Goal: Task Accomplishment & Management: Manage account settings

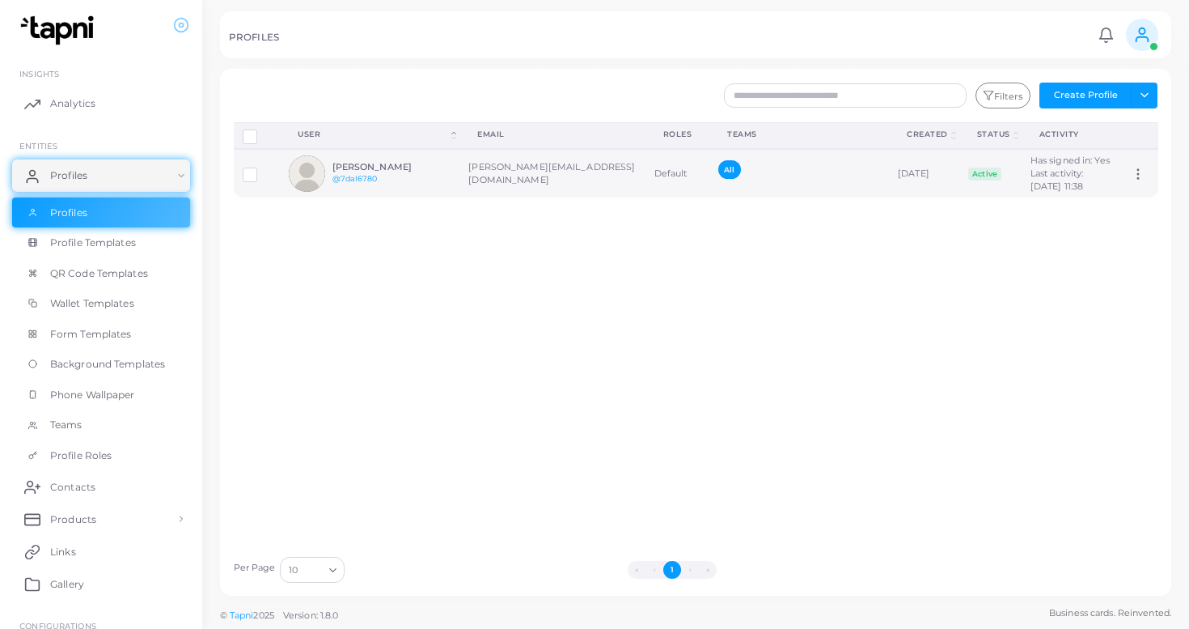
click at [718, 179] on span "All" at bounding box center [729, 169] width 22 height 19
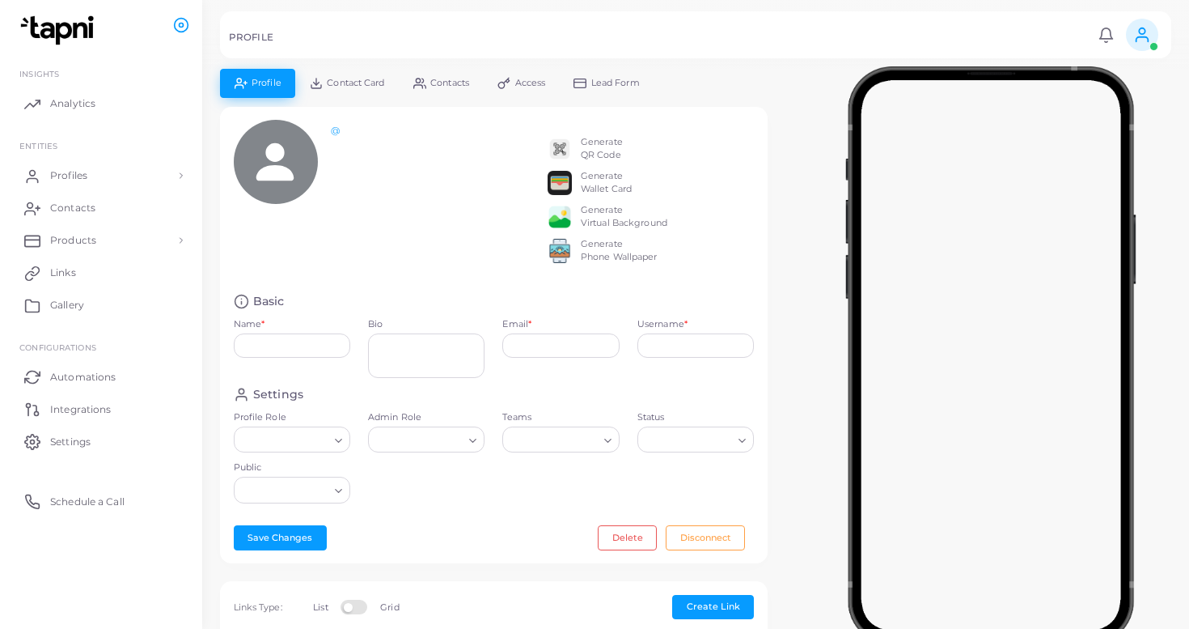
type input "**********"
type input "********"
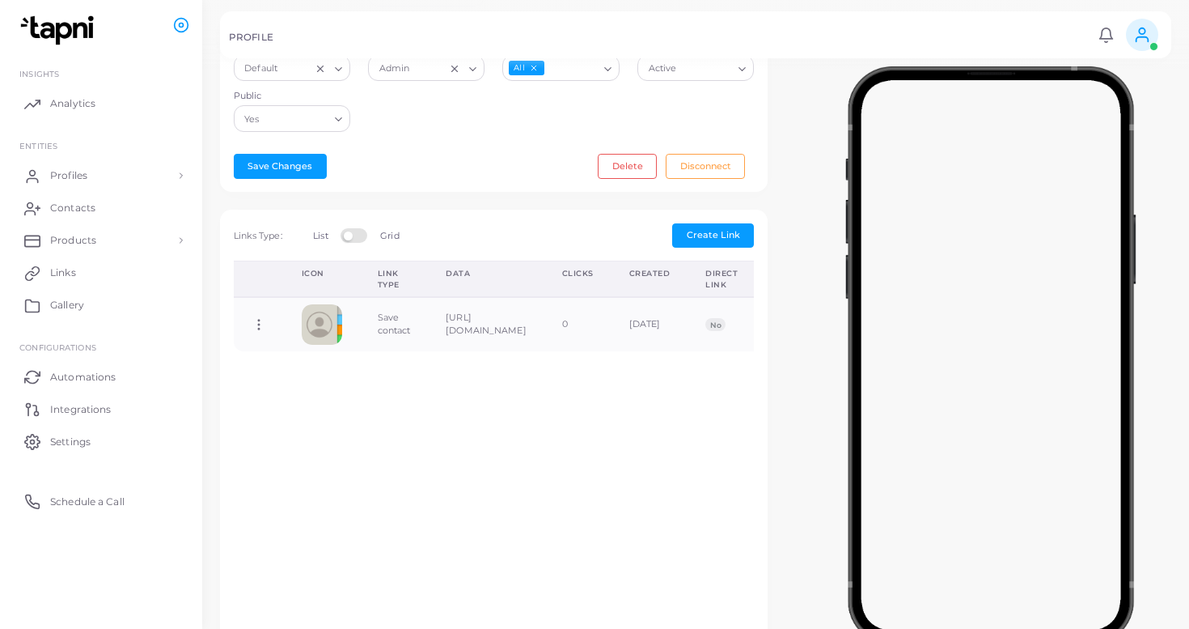
scroll to position [386, 0]
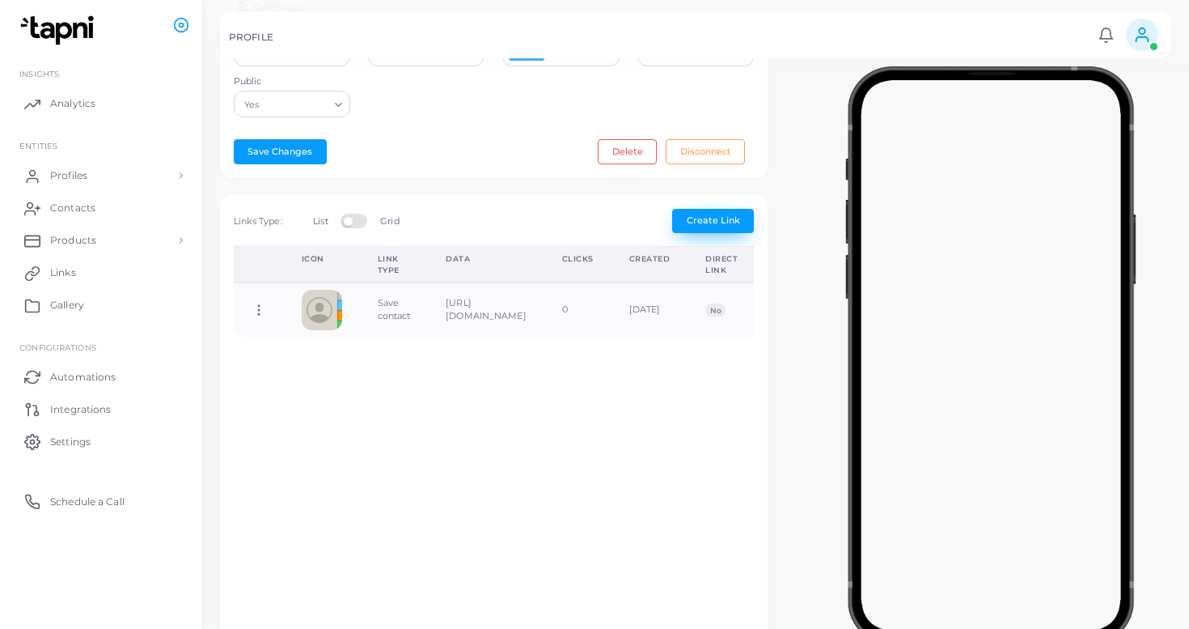
click at [727, 224] on span "Create Link" at bounding box center [713, 219] width 53 height 11
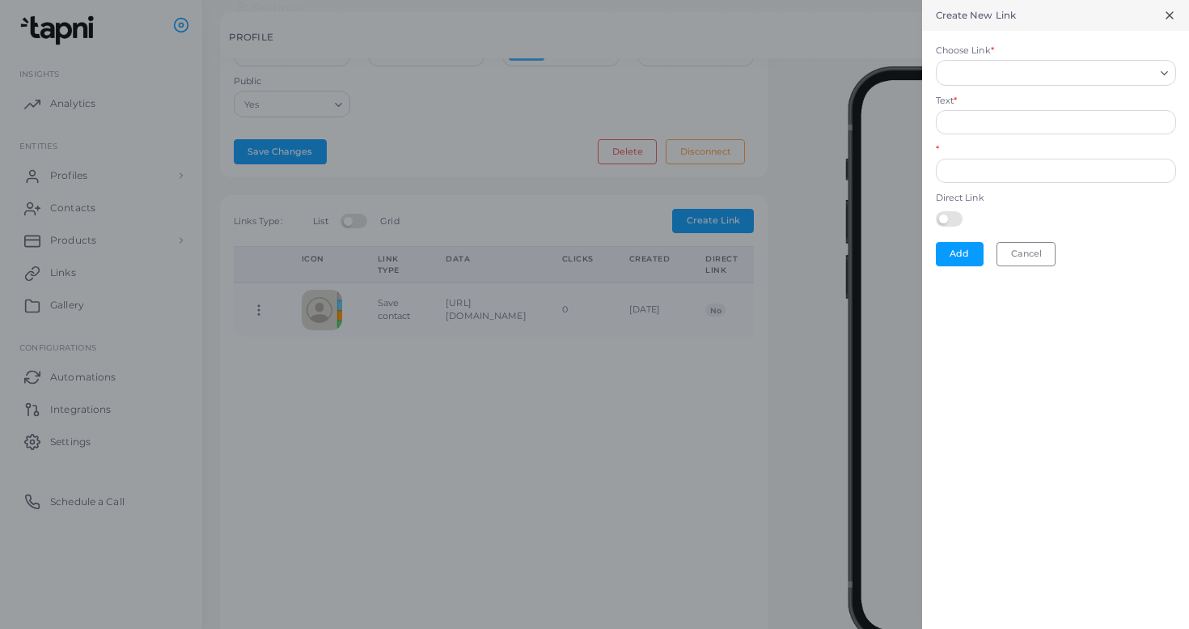
click at [1165, 73] on polyline "Search for option" at bounding box center [1164, 73] width 6 height 3
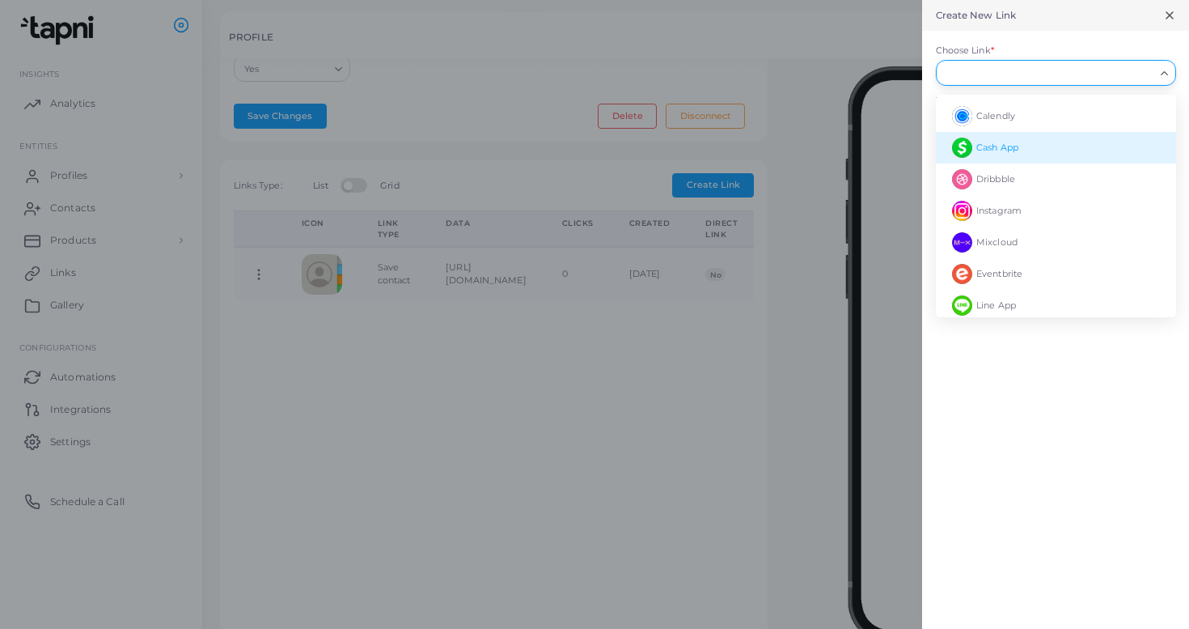
scroll to position [951, 0]
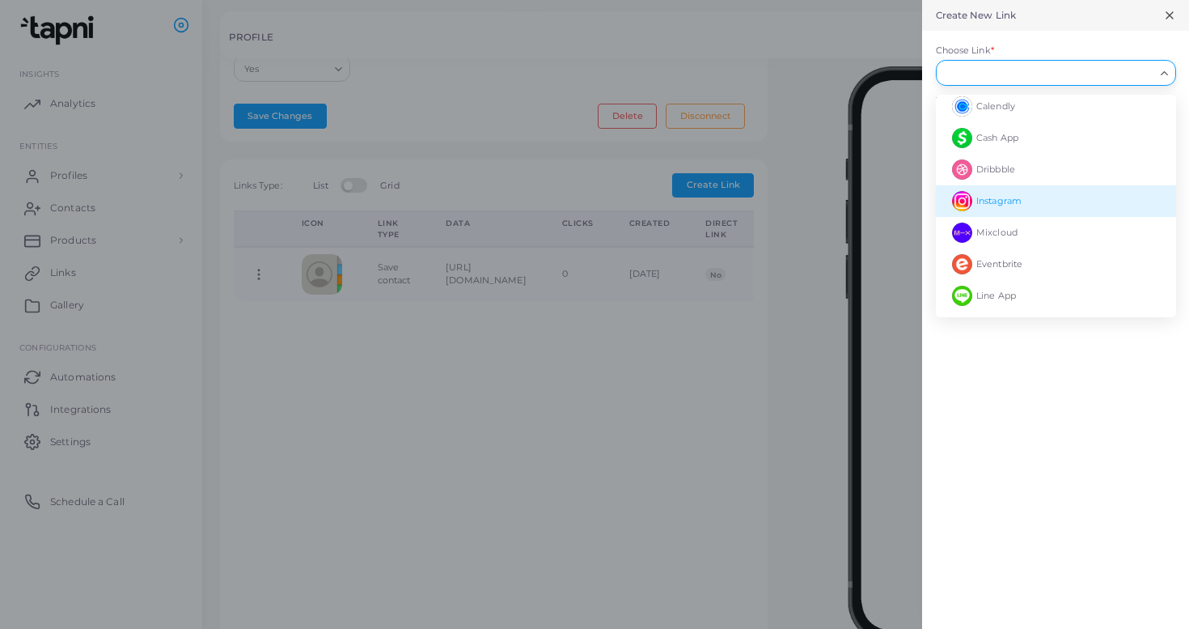
click at [997, 202] on span "Instagram" at bounding box center [999, 200] width 45 height 11
type input "*********"
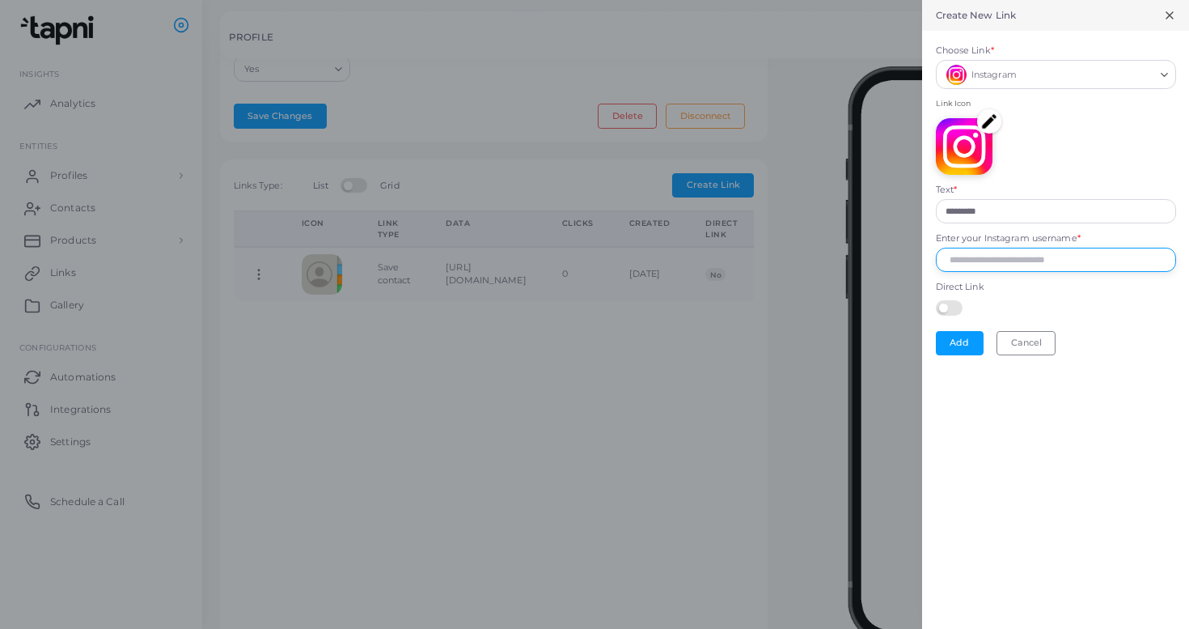
click at [1041, 258] on input "Enter your Instagram username *" at bounding box center [1056, 260] width 240 height 24
type input "**********"
click at [957, 341] on button "Add" at bounding box center [960, 343] width 48 height 24
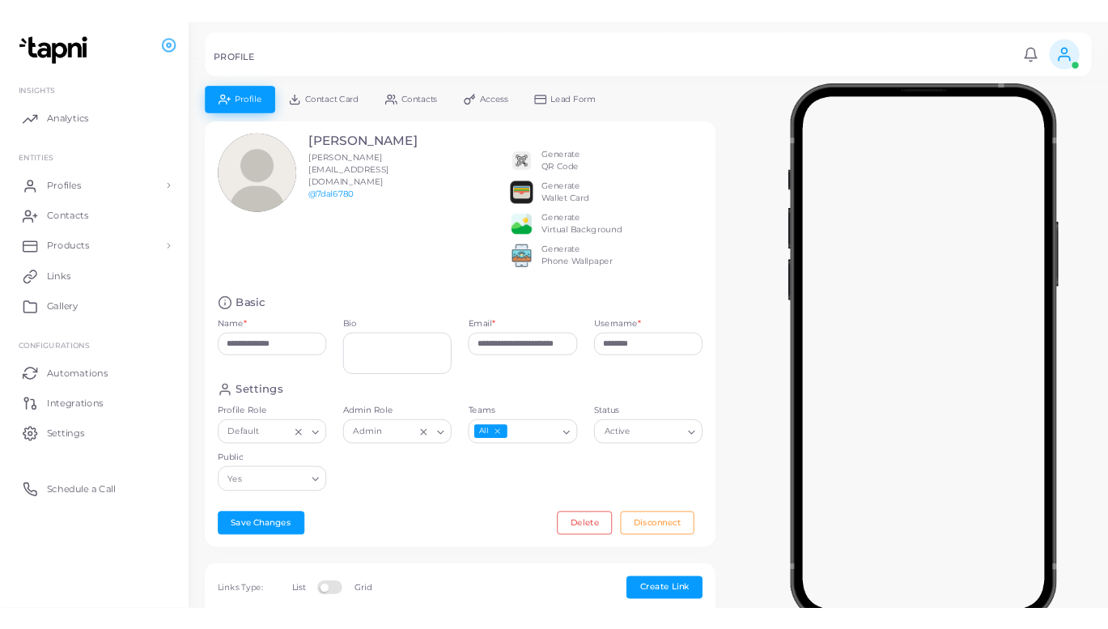
scroll to position [0, 0]
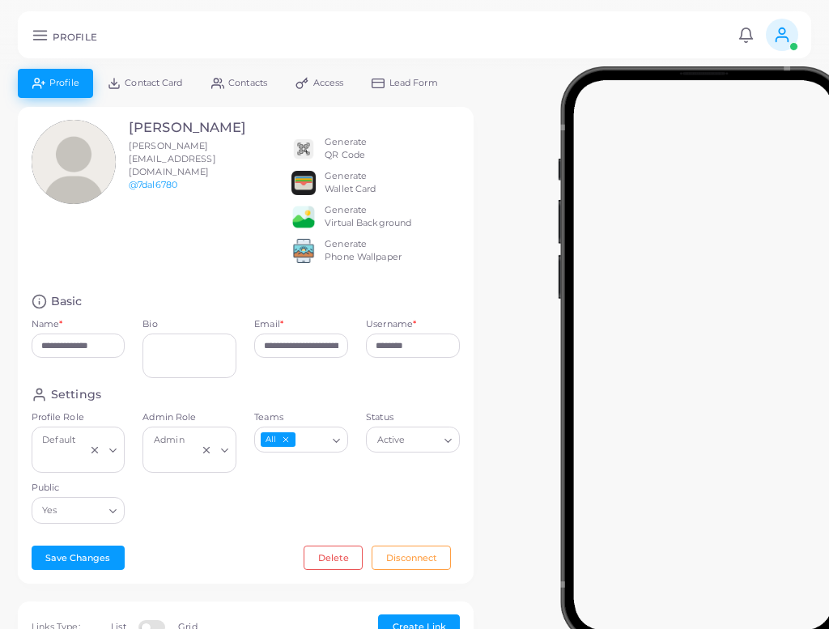
click at [150, 84] on span "Contact Card" at bounding box center [153, 82] width 57 height 9
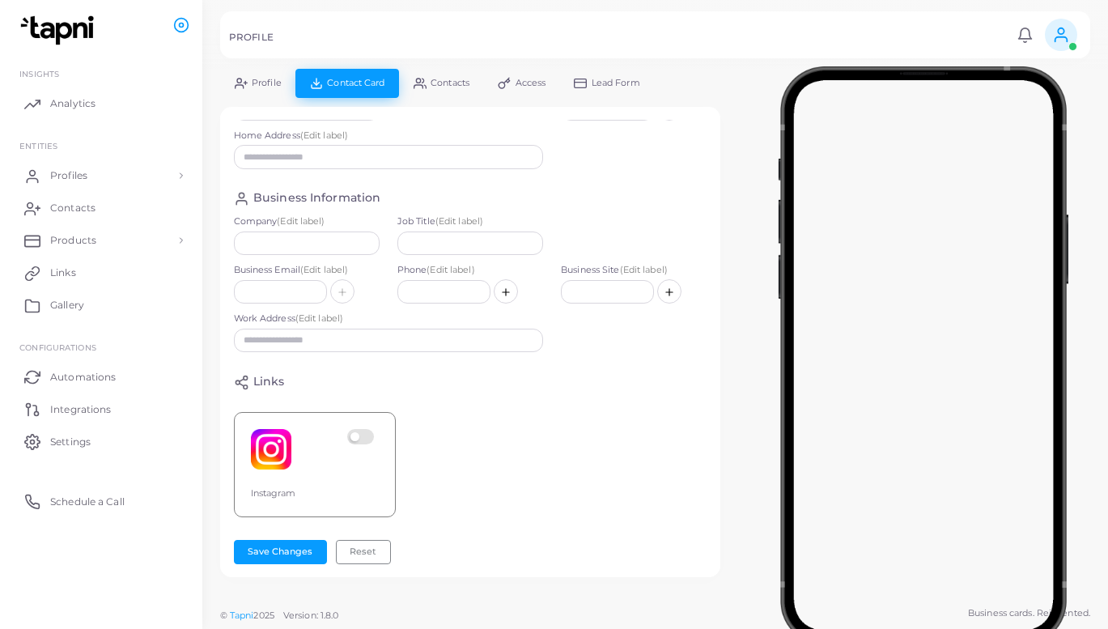
scroll to position [167, 0]
click at [630, 81] on span "Lead Form" at bounding box center [615, 82] width 49 height 9
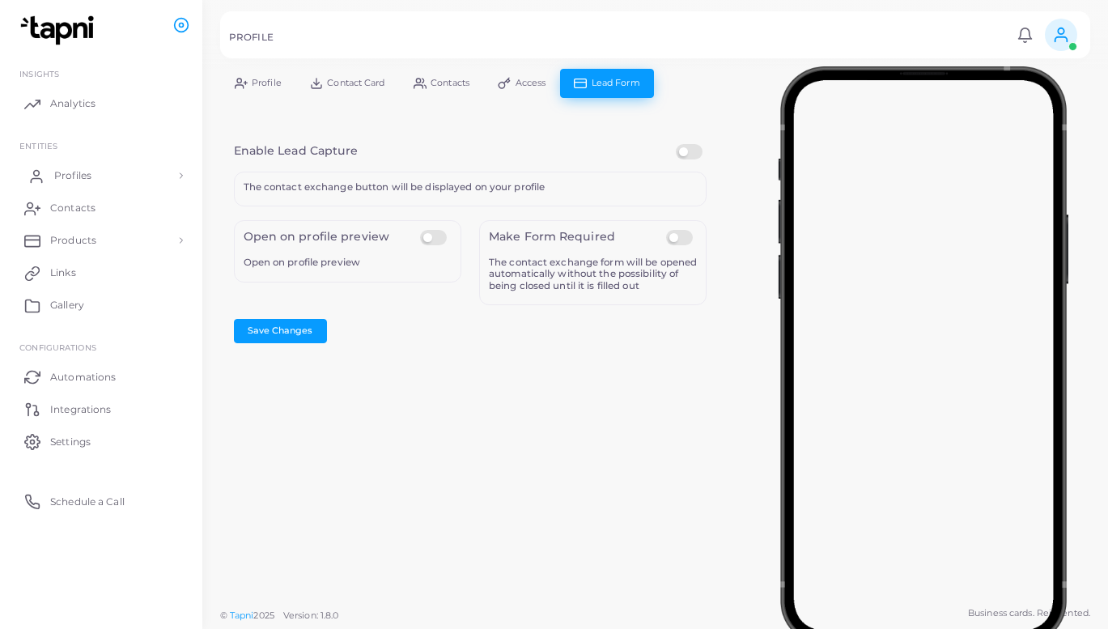
click at [87, 174] on span "Profiles" at bounding box center [72, 175] width 37 height 15
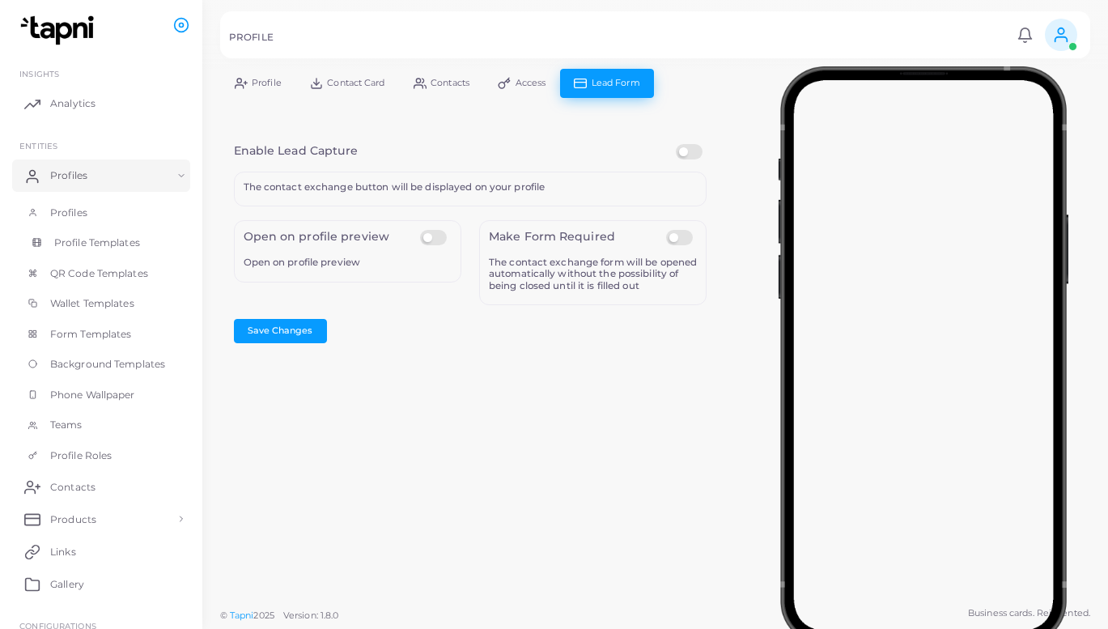
click at [125, 243] on span "Profile Templates" at bounding box center [97, 242] width 86 height 15
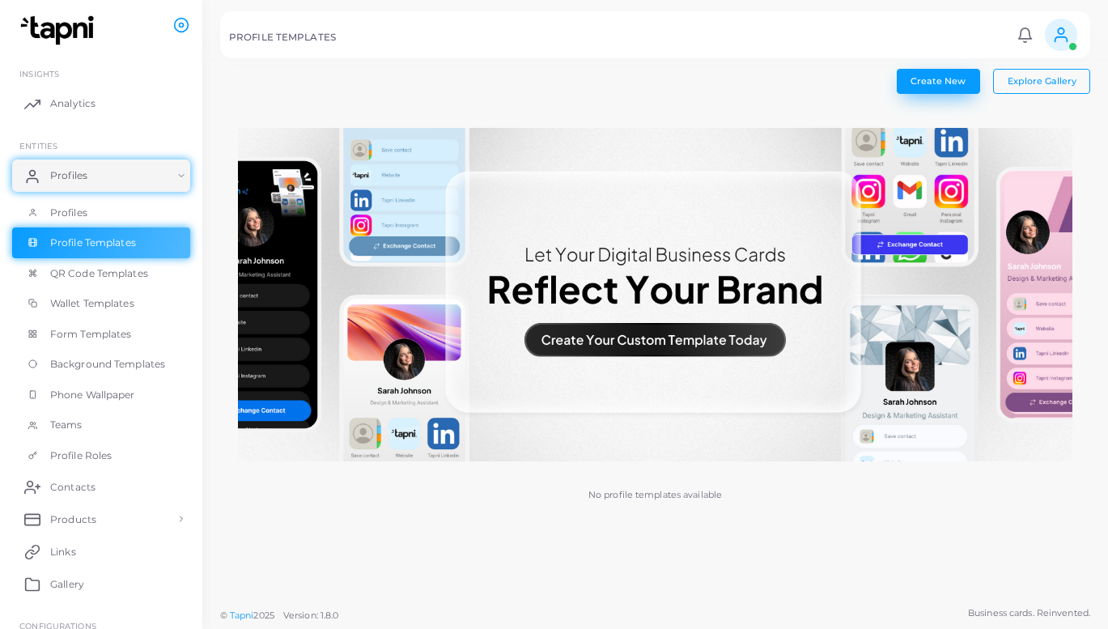
click at [960, 81] on span "Create New" at bounding box center [937, 80] width 55 height 11
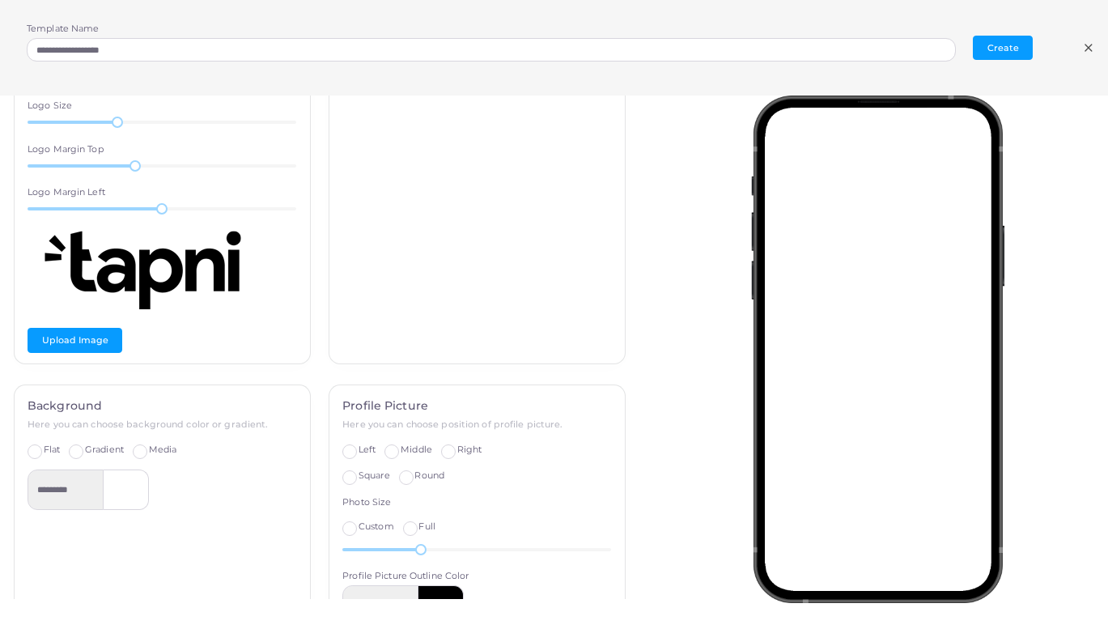
scroll to position [116, 0]
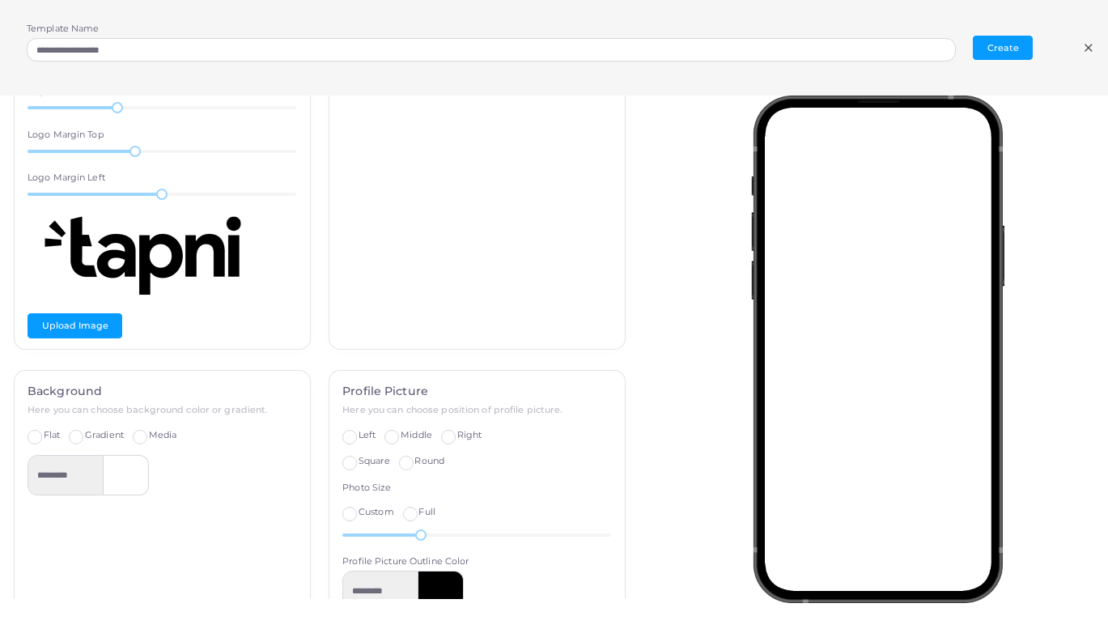
click at [85, 434] on label "Gradient" at bounding box center [104, 435] width 39 height 13
click at [44, 430] on label "Flat" at bounding box center [52, 435] width 16 height 13
click at [149, 432] on label "Media" at bounding box center [163, 435] width 28 height 13
click at [85, 434] on label "Gradient" at bounding box center [104, 435] width 39 height 13
click at [44, 432] on label "Flat" at bounding box center [52, 435] width 16 height 13
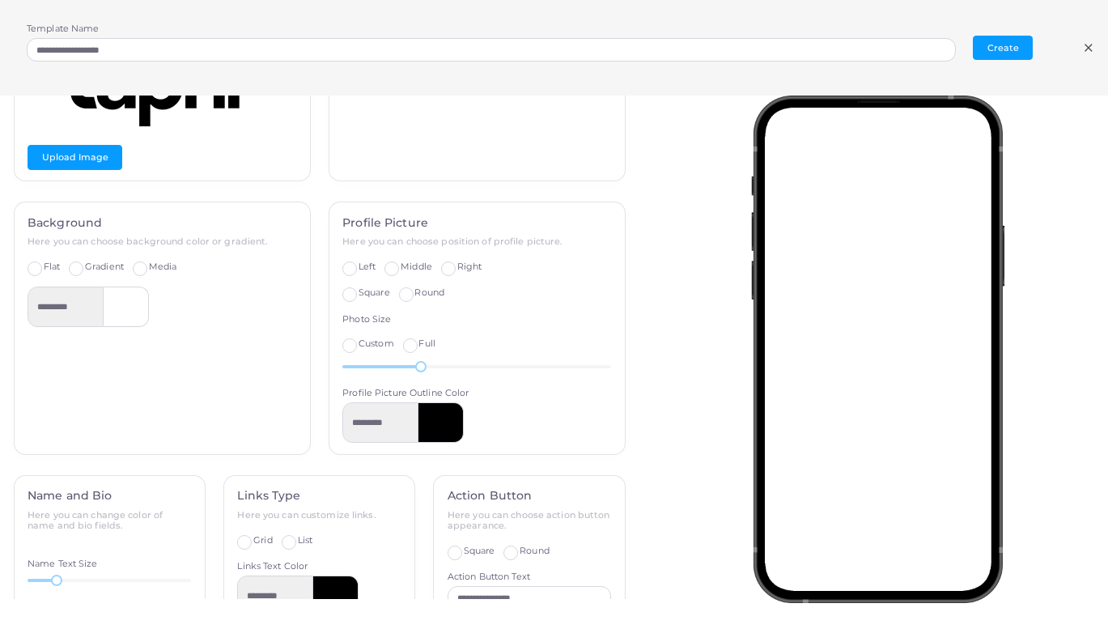
scroll to position [299, 0]
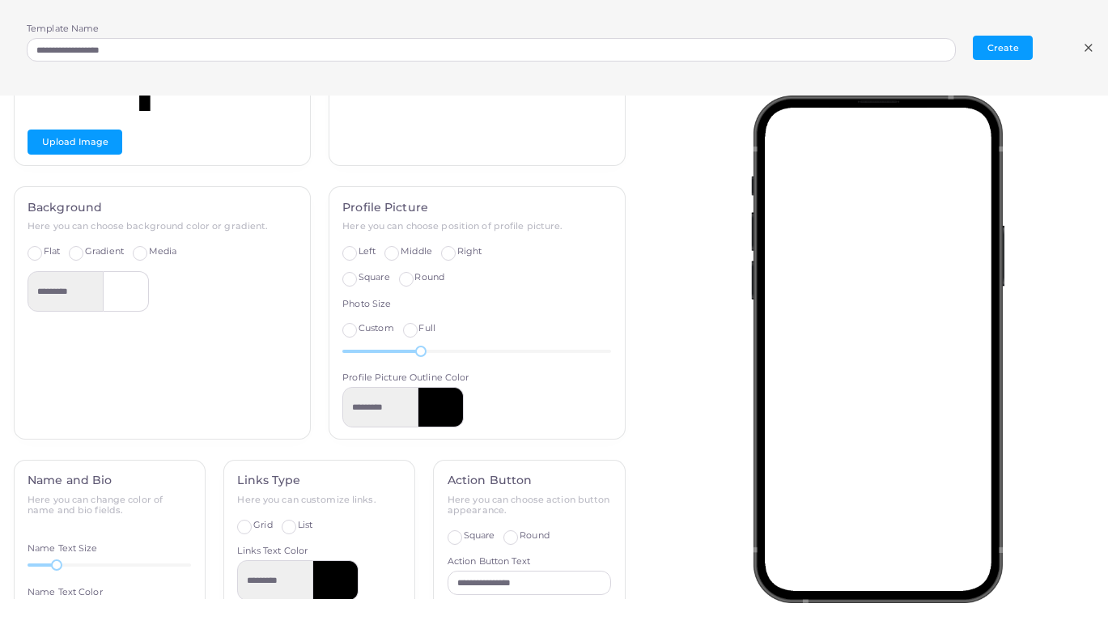
click at [358, 246] on label "Left" at bounding box center [366, 251] width 17 height 13
click at [401, 248] on label "Middle" at bounding box center [417, 251] width 32 height 13
click at [457, 245] on label "Right" at bounding box center [469, 251] width 25 height 13
click at [401, 247] on label "Middle" at bounding box center [417, 251] width 32 height 13
click at [358, 246] on label "Left" at bounding box center [366, 251] width 17 height 13
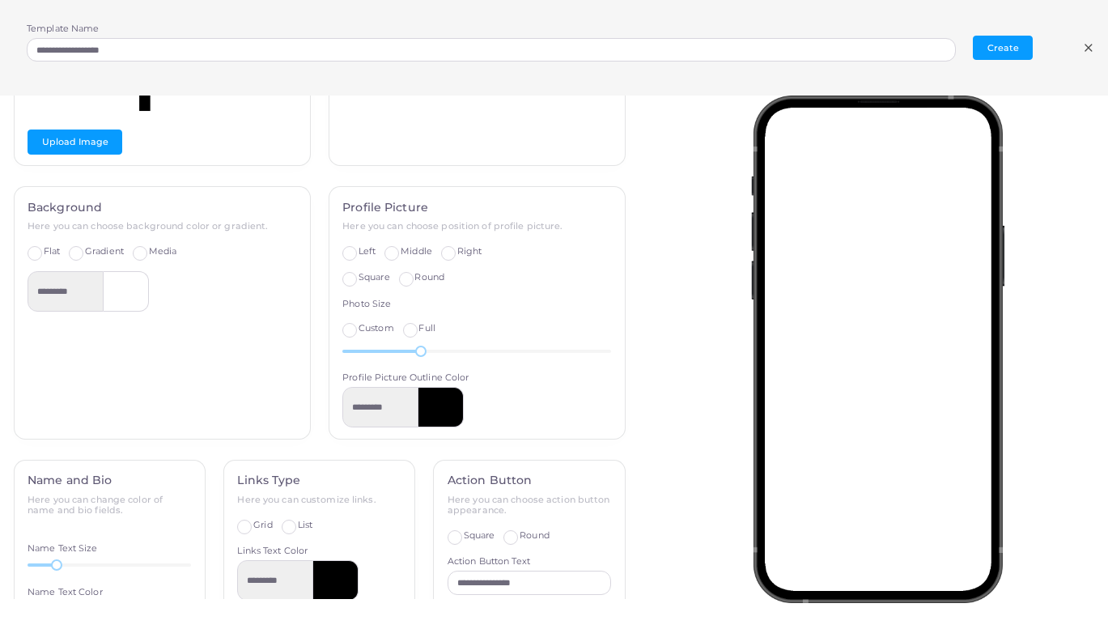
click at [358, 273] on label "Square" at bounding box center [374, 277] width 32 height 13
click at [414, 277] on label "Round" at bounding box center [429, 277] width 30 height 13
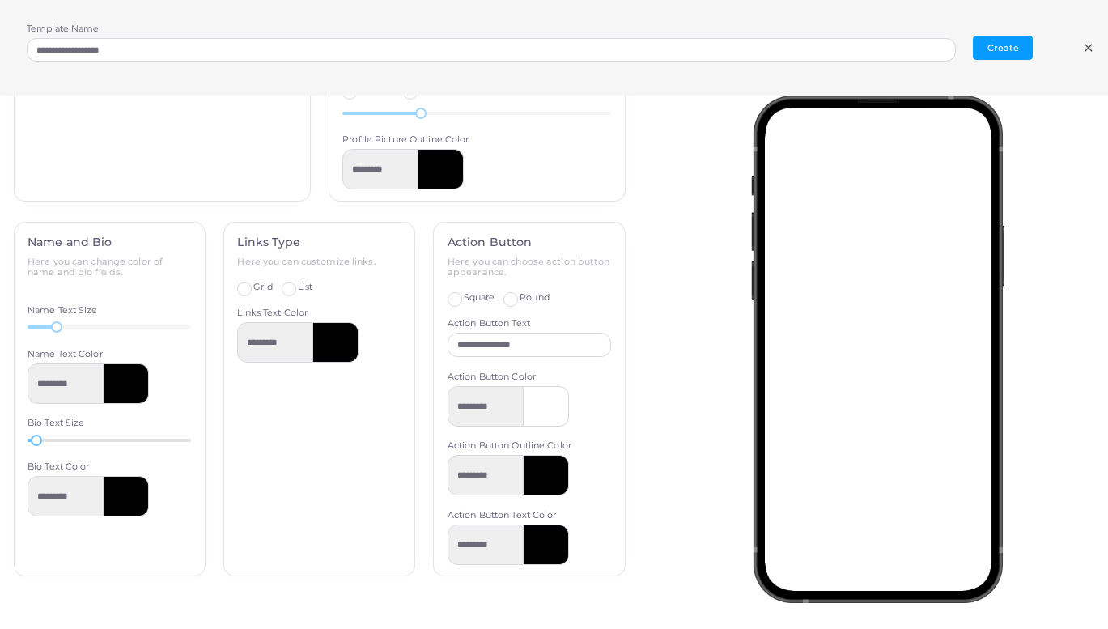
scroll to position [0, 0]
click at [125, 371] on div at bounding box center [126, 383] width 45 height 40
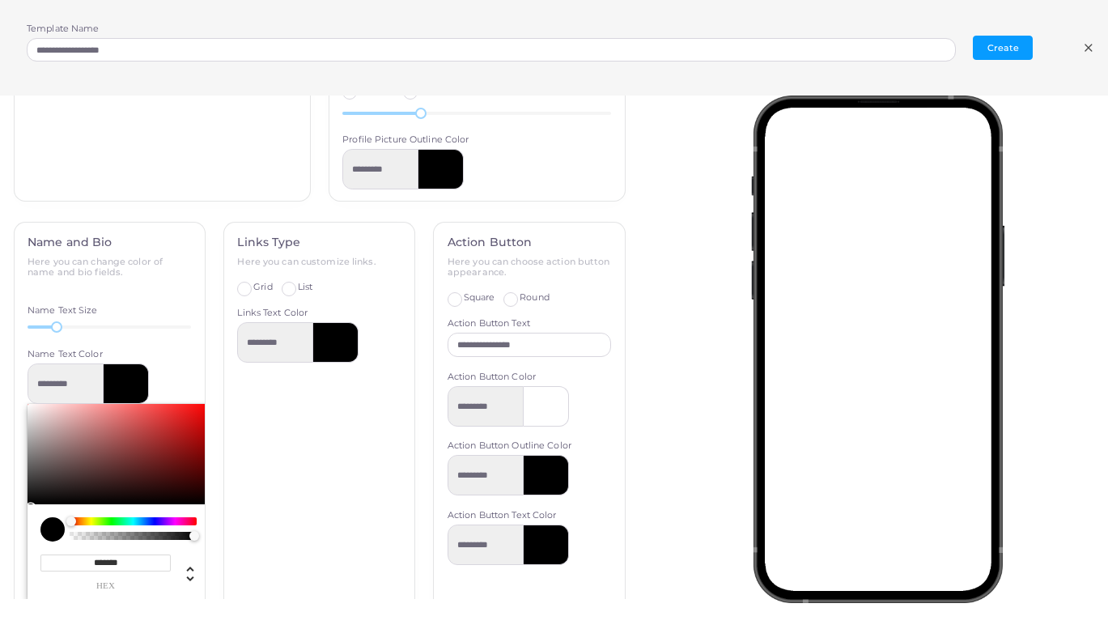
click at [161, 430] on div "Chrome color picker" at bounding box center [119, 454] width 182 height 100
type input "*********"
type input "*******"
click at [264, 436] on div "Links Type Here you can customize links. Grid List Show icons Links Text Color …" at bounding box center [319, 473] width 190 height 500
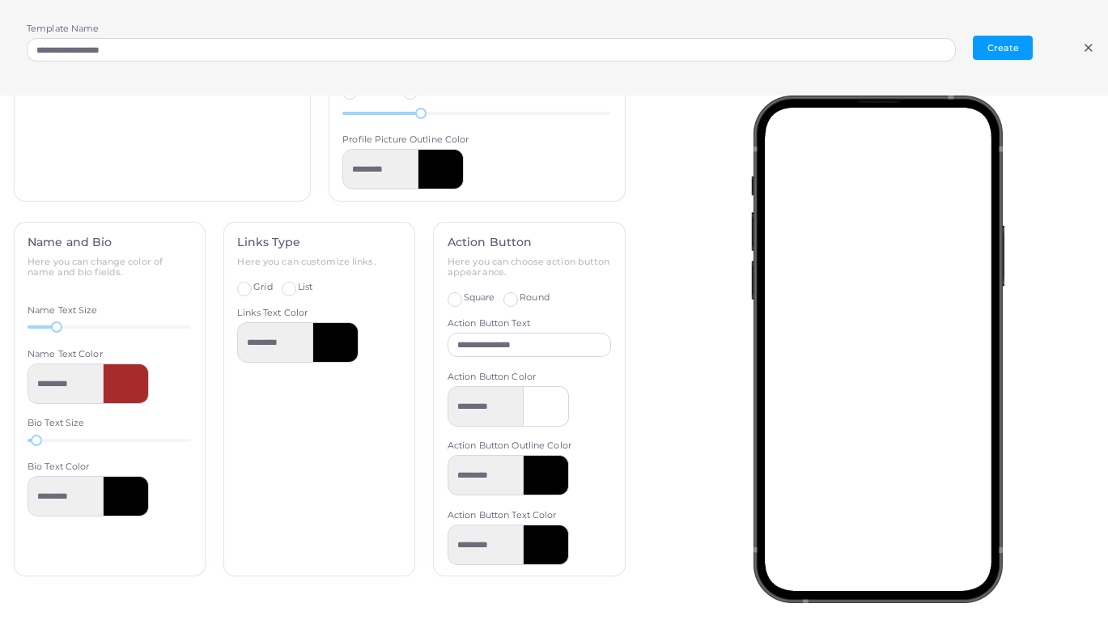
click at [298, 282] on label "List" at bounding box center [305, 287] width 15 height 13
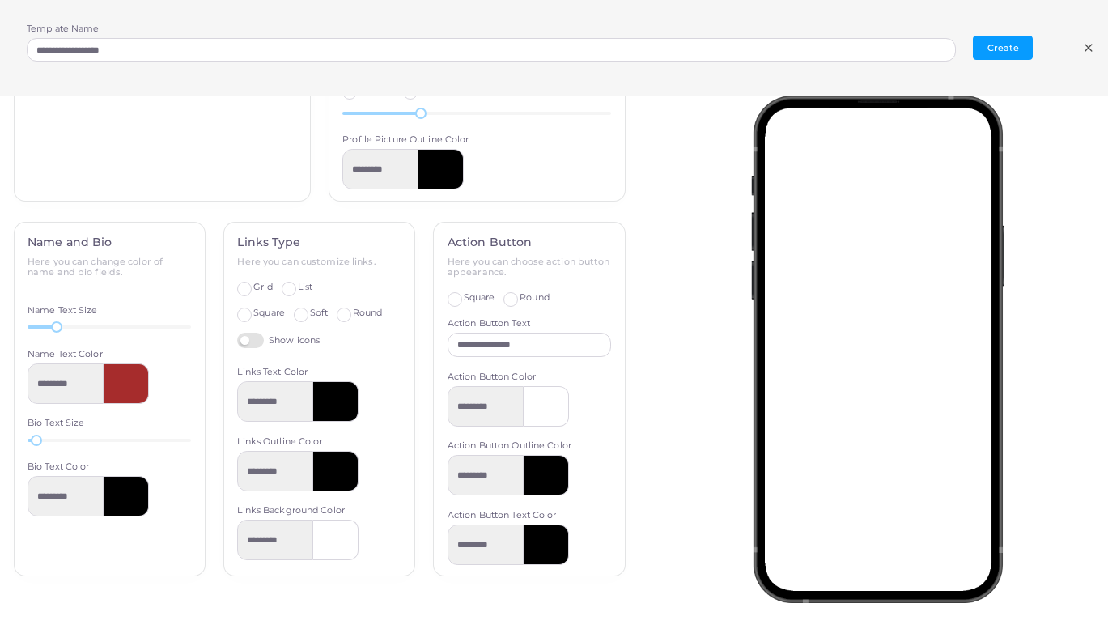
click at [253, 307] on label "Square" at bounding box center [269, 313] width 32 height 13
click at [353, 307] on label "Round" at bounding box center [368, 313] width 30 height 13
click at [528, 333] on input "**********" at bounding box center [528, 345] width 163 height 24
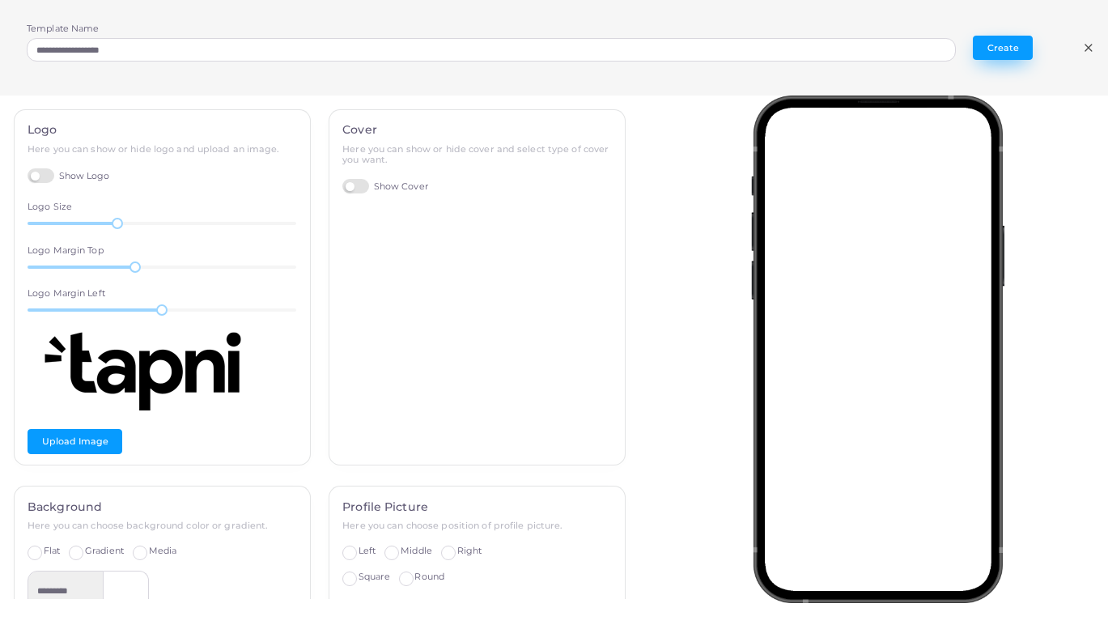
click at [1011, 53] on button "Create" at bounding box center [1003, 48] width 60 height 24
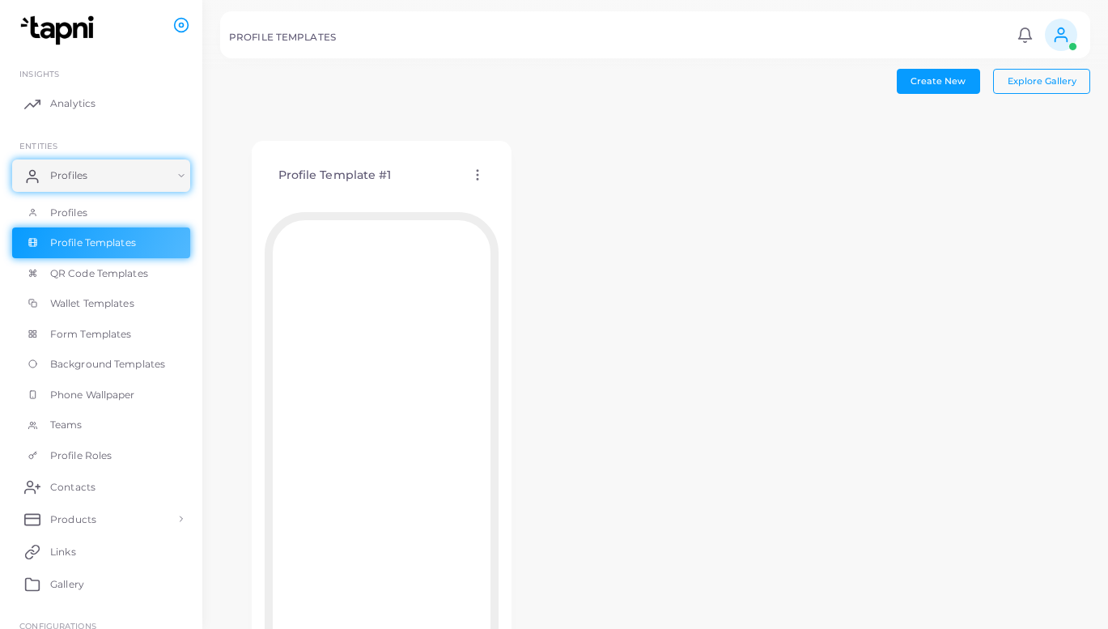
click at [480, 177] on icon at bounding box center [477, 174] width 15 height 15
click at [562, 196] on span "Edit Template" at bounding box center [544, 197] width 61 height 13
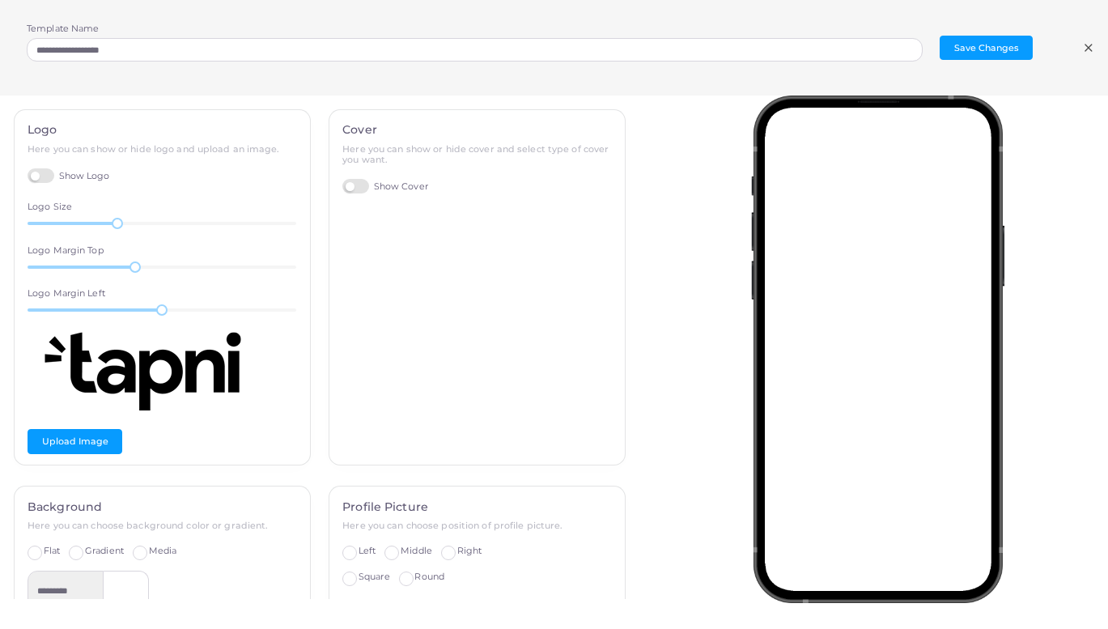
scroll to position [143, 0]
click at [1087, 49] on line at bounding box center [1088, 48] width 6 height 6
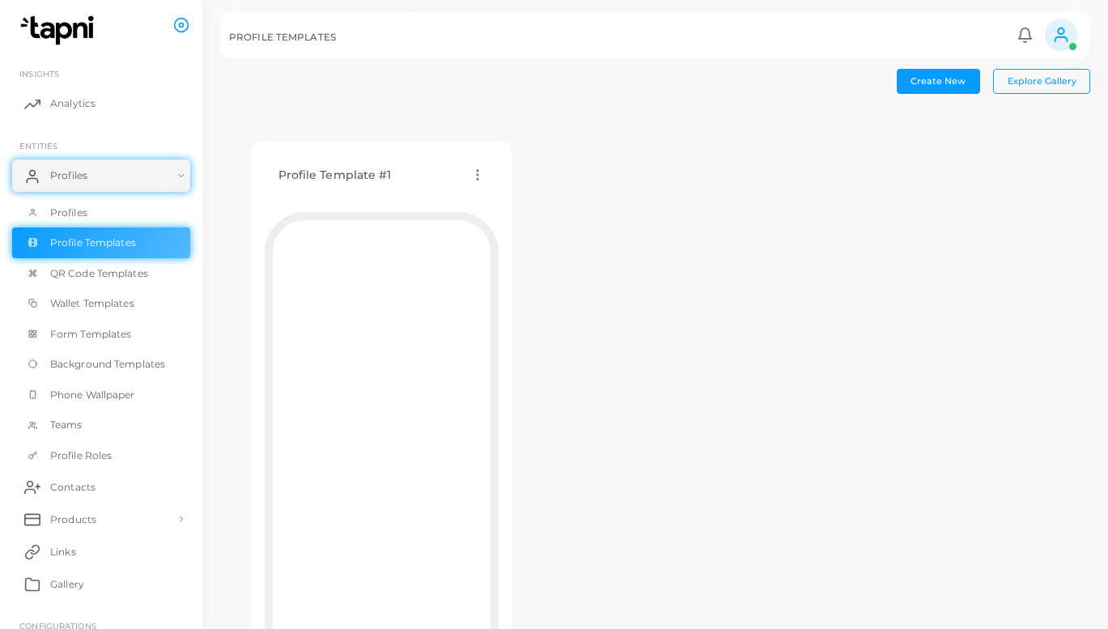
scroll to position [0, 0]
click at [473, 171] on icon at bounding box center [477, 174] width 15 height 15
click at [572, 210] on span "Assign template" at bounding box center [544, 212] width 74 height 13
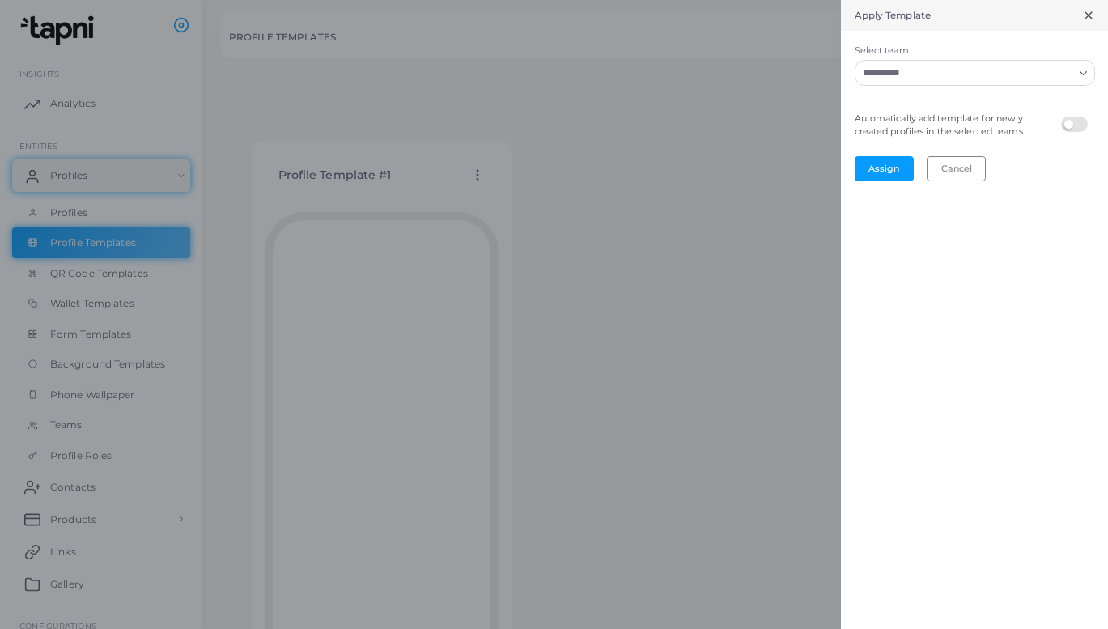
click at [1081, 74] on icon "Search for option" at bounding box center [1083, 73] width 12 height 12
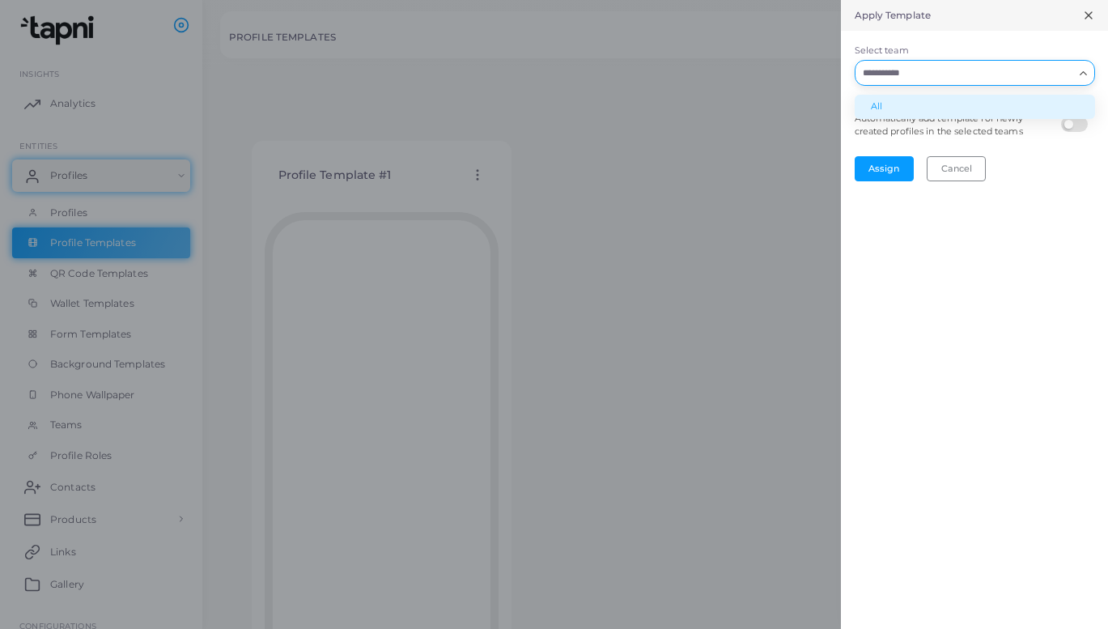
click at [886, 106] on li "All" at bounding box center [974, 107] width 240 height 24
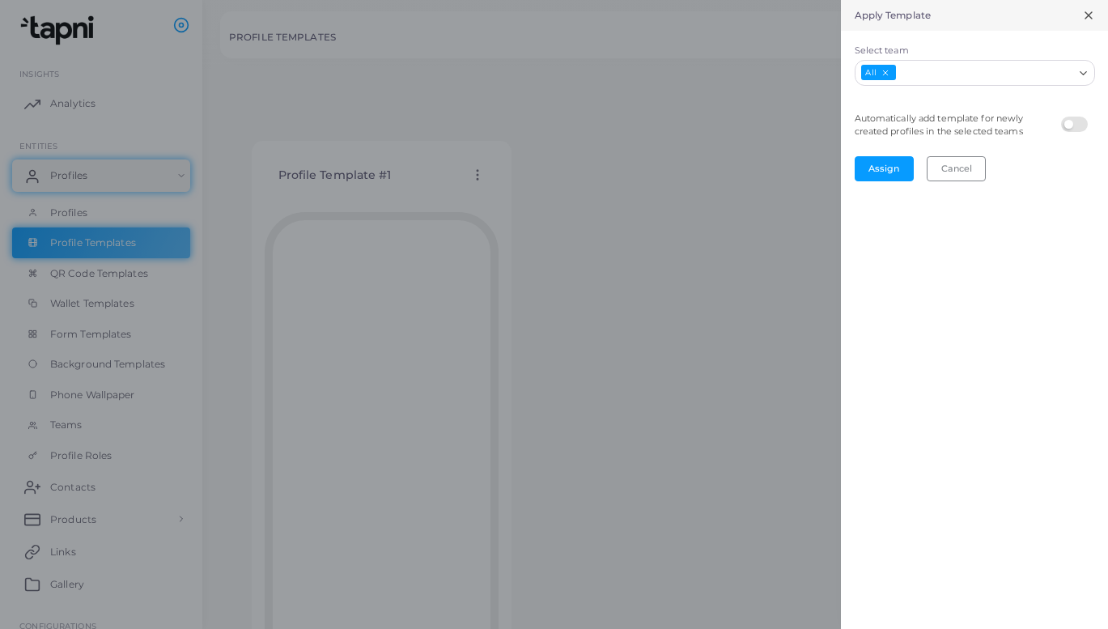
click at [1072, 117] on label at bounding box center [1077, 117] width 32 height 0
click at [884, 167] on button "Assign" at bounding box center [883, 168] width 59 height 24
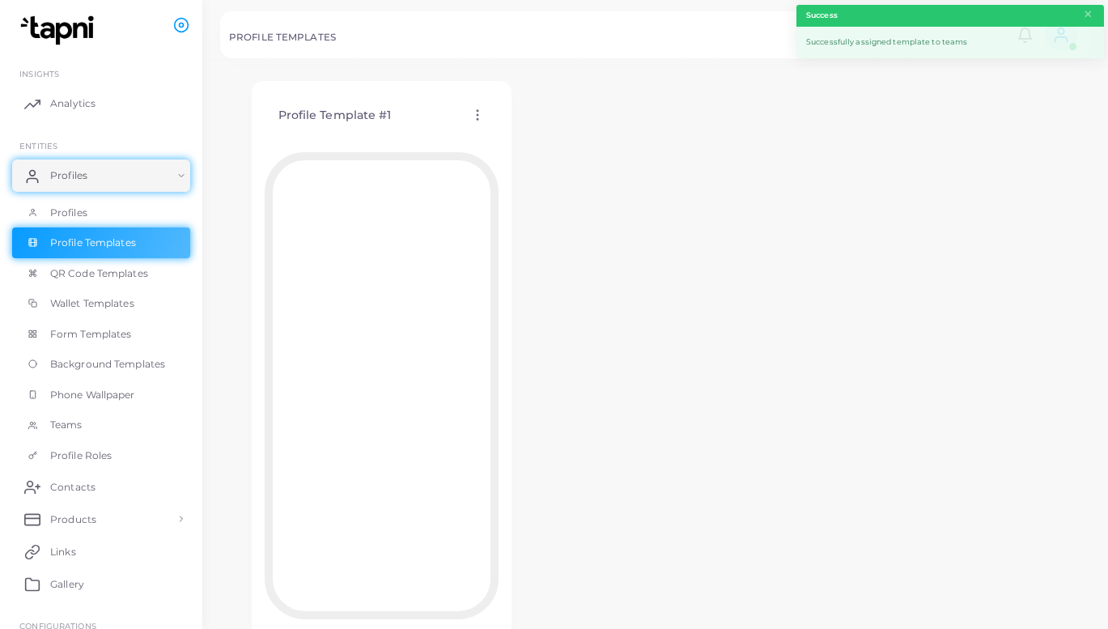
scroll to position [63, 0]
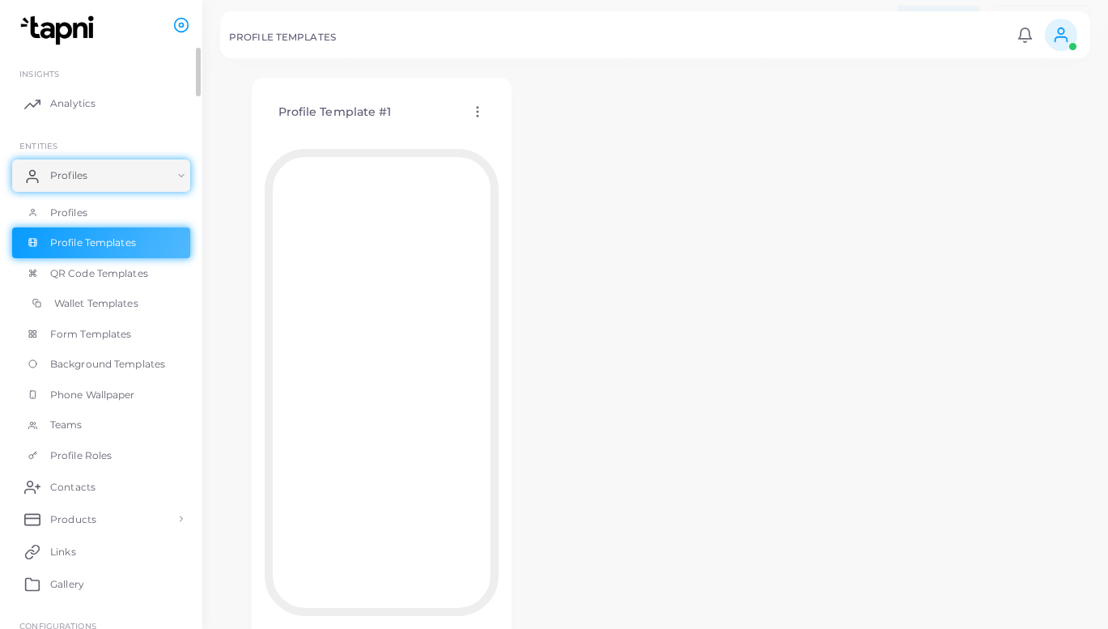
click at [110, 300] on span "Wallet Templates" at bounding box center [96, 303] width 84 height 15
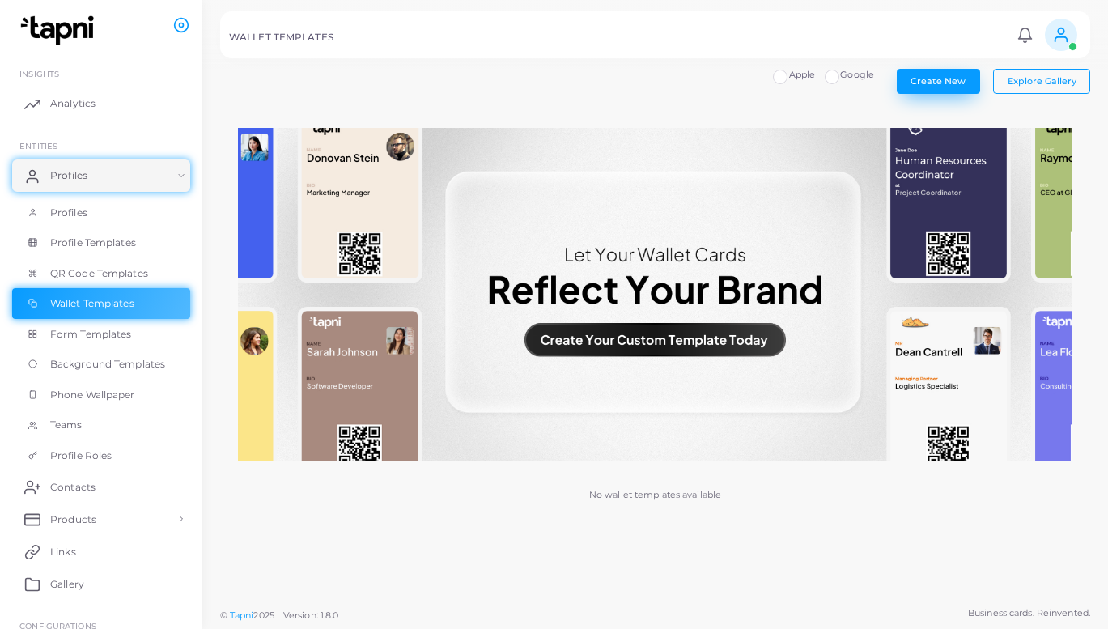
click at [954, 80] on span "Create New" at bounding box center [937, 80] width 55 height 11
